Goal: Transaction & Acquisition: Subscribe to service/newsletter

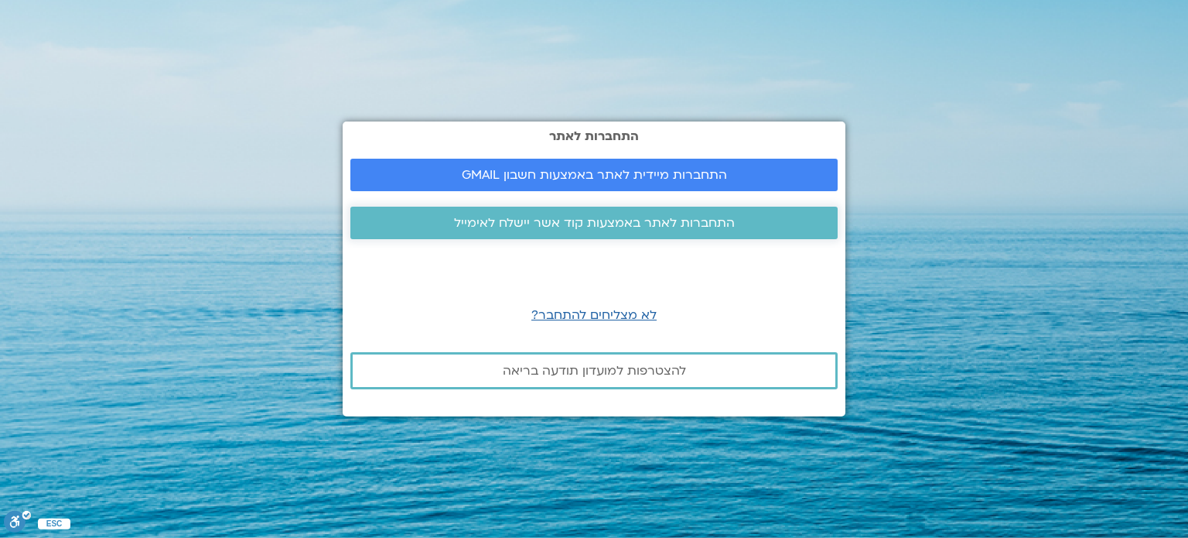
click at [569, 221] on span "התחברות לאתר באמצעות קוד אשר יישלח לאימייל" at bounding box center [594, 223] width 281 height 14
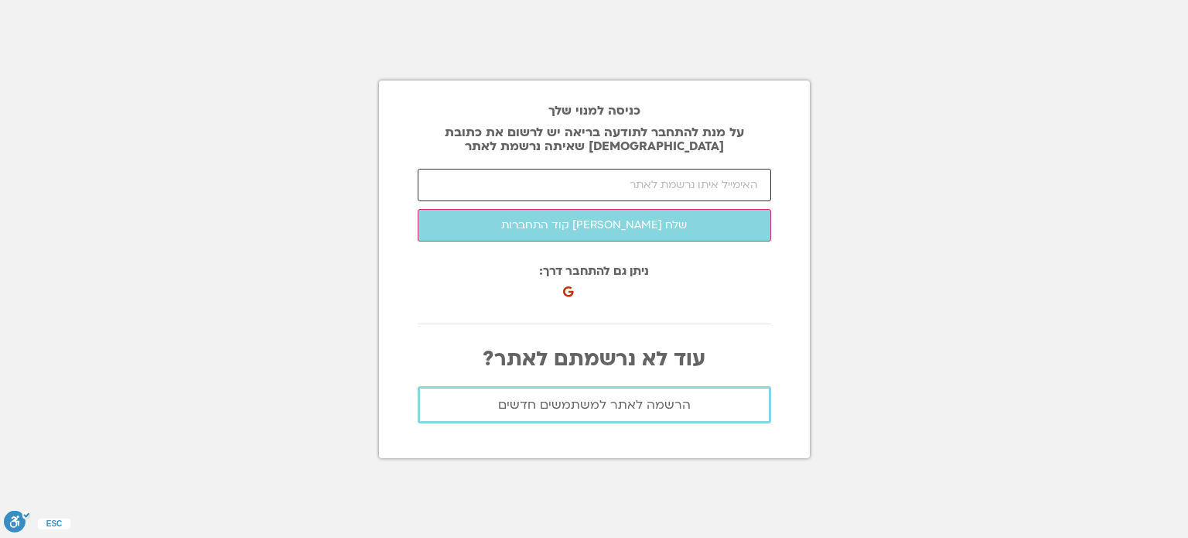
click at [617, 191] on input "email" at bounding box center [595, 185] width 354 height 32
type input "orly.liebermann@gmail.com"
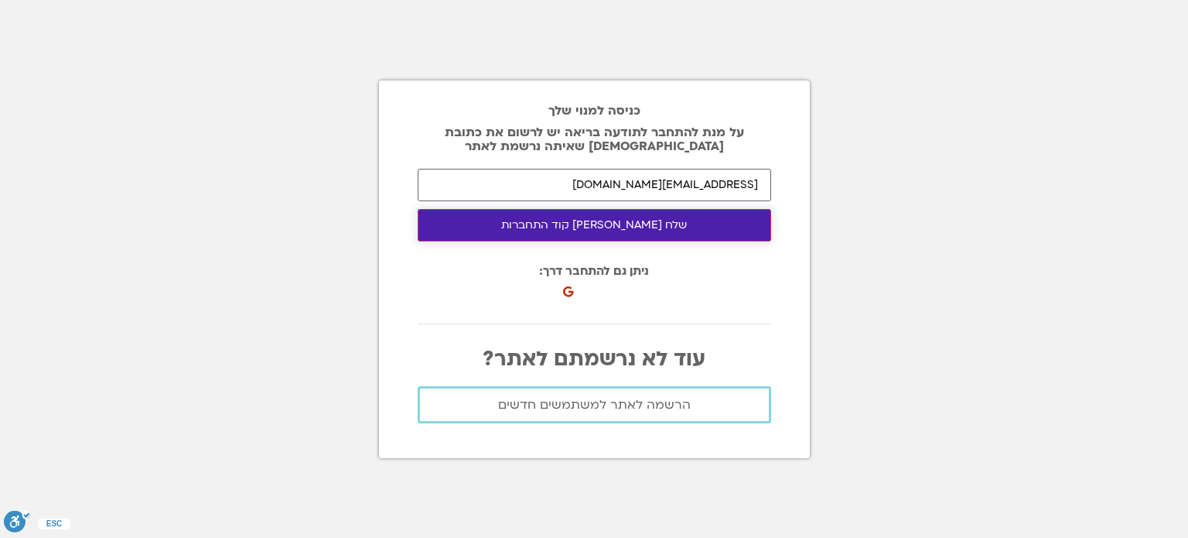
click at [594, 225] on button "שלח לי קוד התחברות" at bounding box center [595, 225] width 354 height 32
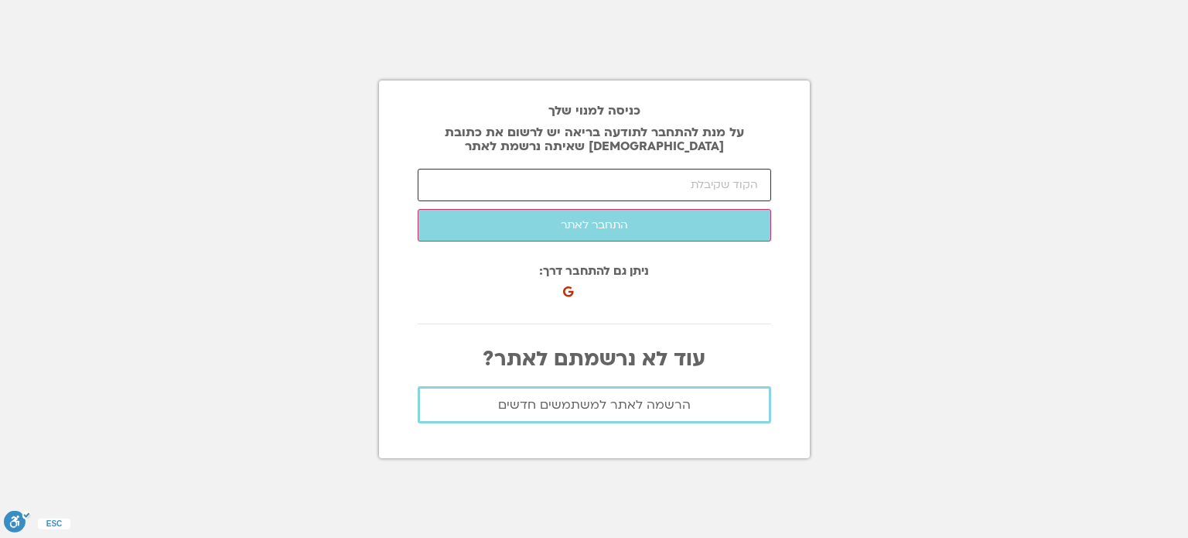
click at [579, 182] on input "number" at bounding box center [595, 185] width 354 height 32
type input "68229"
click button "שלח לי קוד התחברות" at bounding box center [0, 0] width 0 height 0
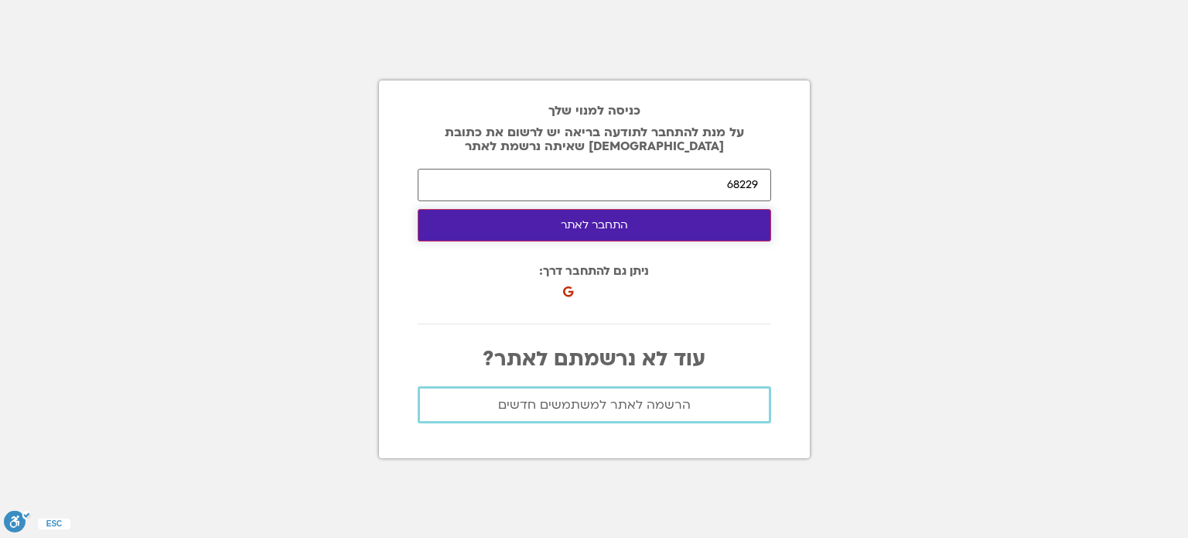
click at [591, 224] on button "התחבר לאתר" at bounding box center [595, 225] width 354 height 32
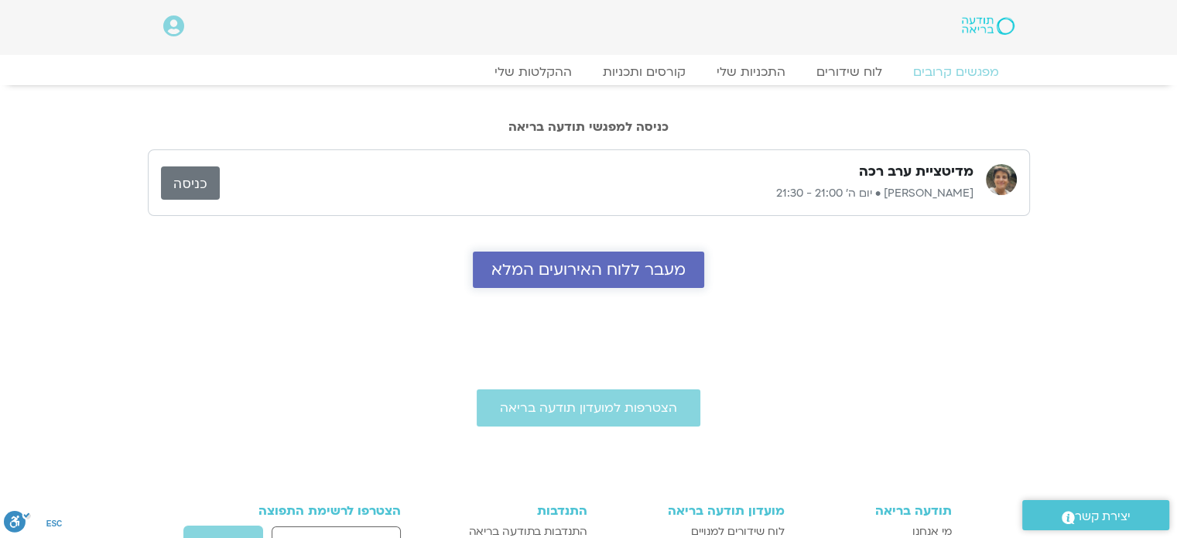
click at [586, 267] on span "מעבר ללוח האירועים המלא" at bounding box center [588, 270] width 194 height 18
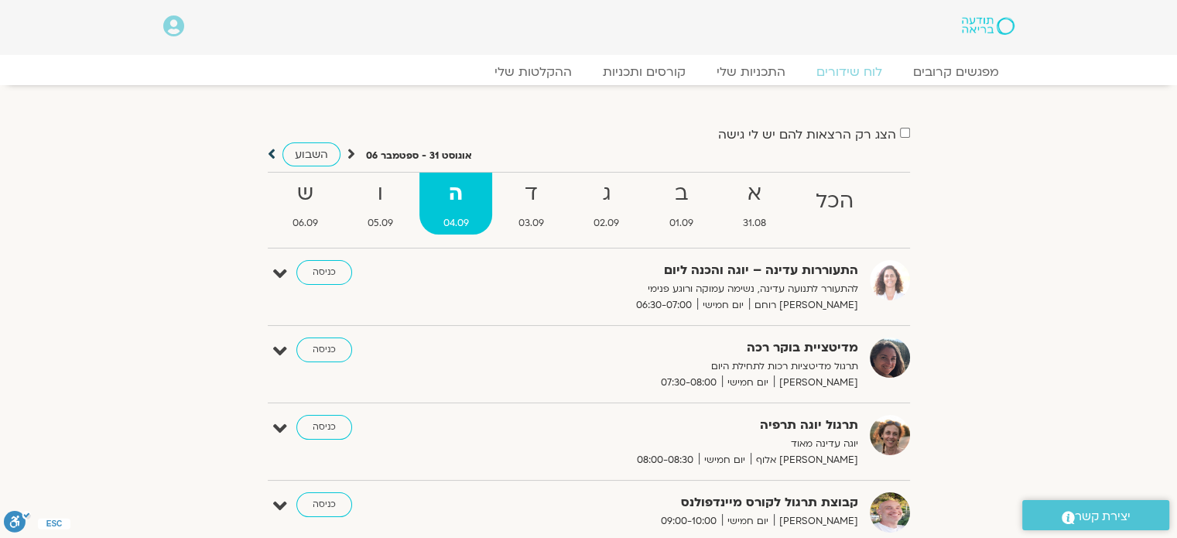
click at [268, 151] on icon at bounding box center [272, 153] width 8 height 15
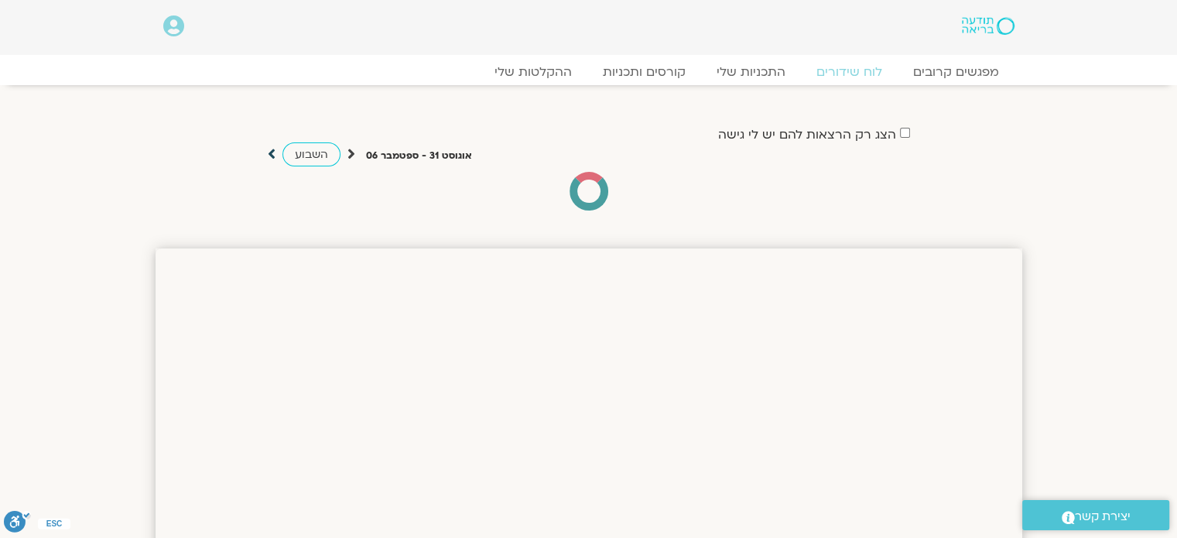
click at [268, 154] on icon at bounding box center [272, 153] width 8 height 15
click at [350, 156] on icon at bounding box center [351, 153] width 8 height 15
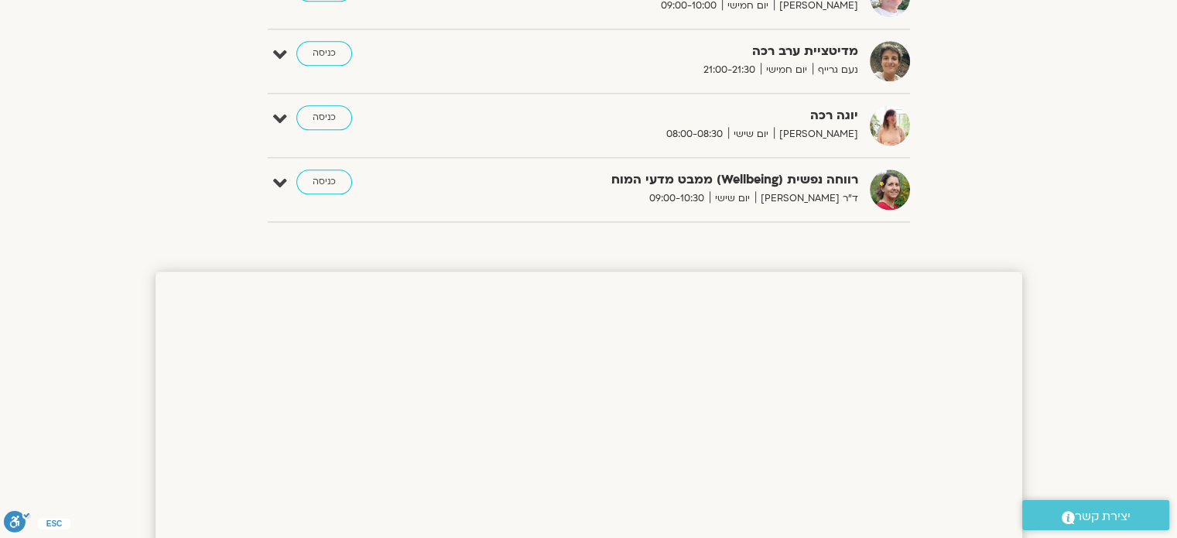
scroll to position [1212, 0]
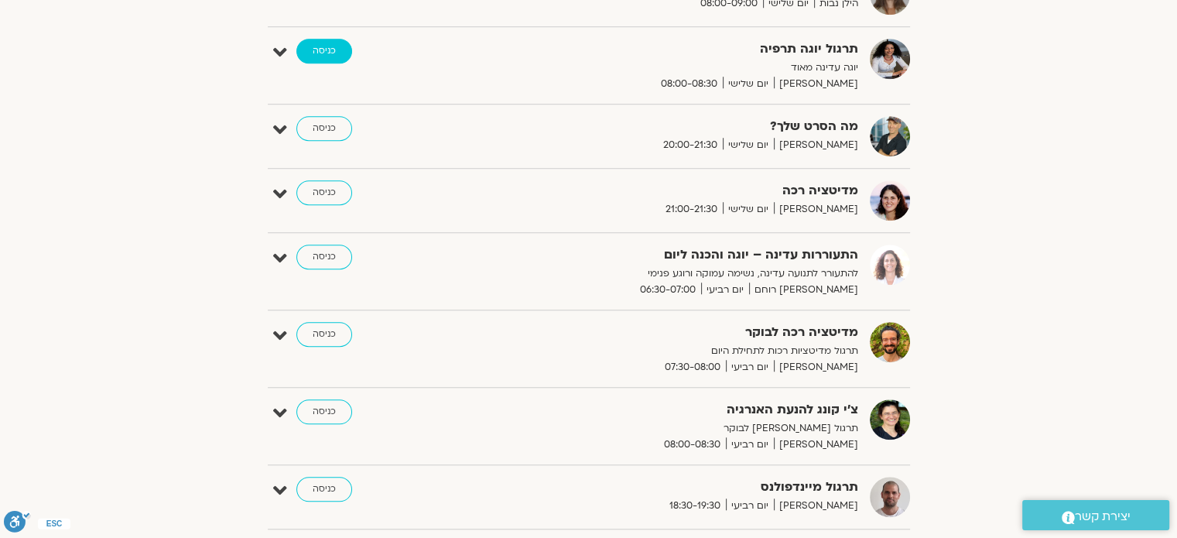
click at [317, 51] on link "כניסה" at bounding box center [324, 51] width 56 height 25
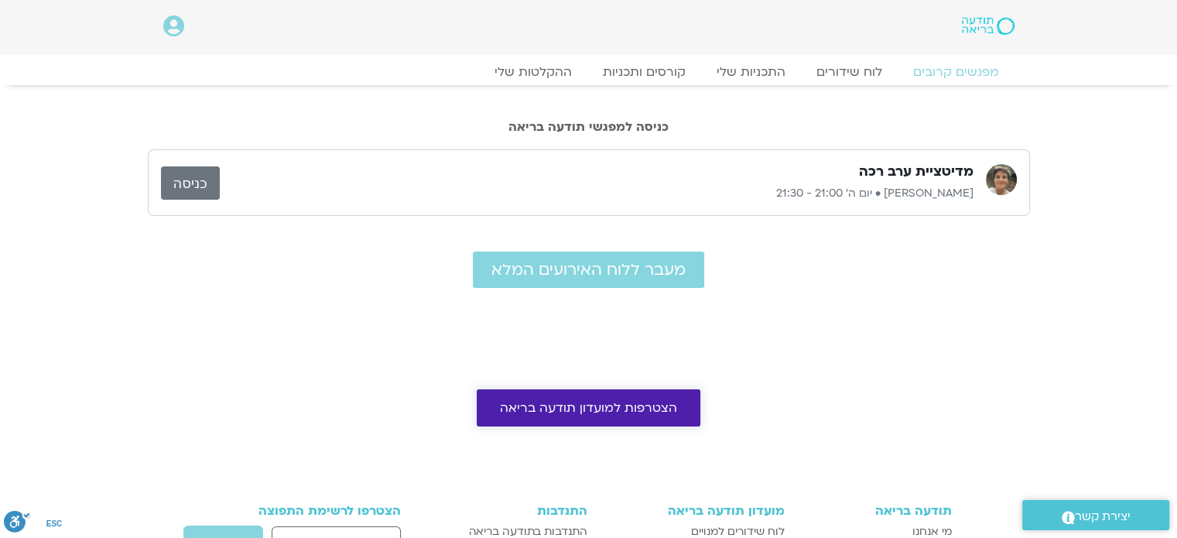
click at [585, 410] on span "הצטרפות למועדון תודעה בריאה" at bounding box center [588, 408] width 177 height 14
